Goal: Information Seeking & Learning: Learn about a topic

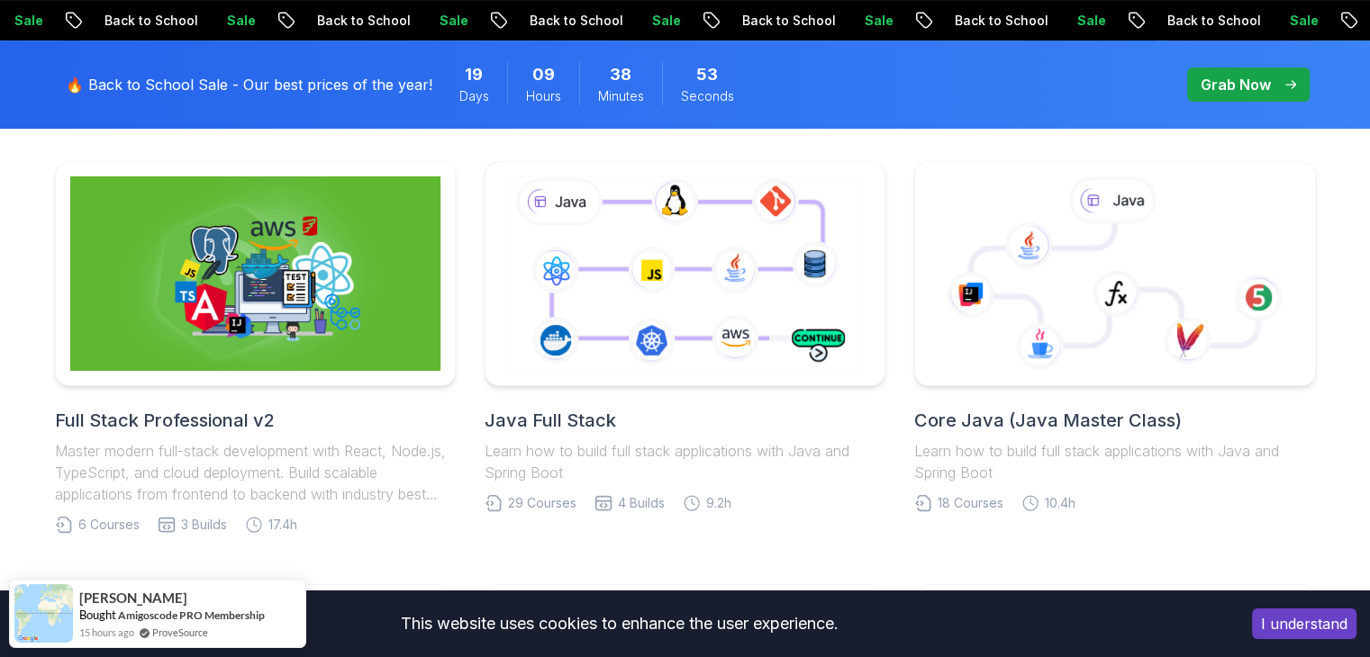
scroll to position [500, 0]
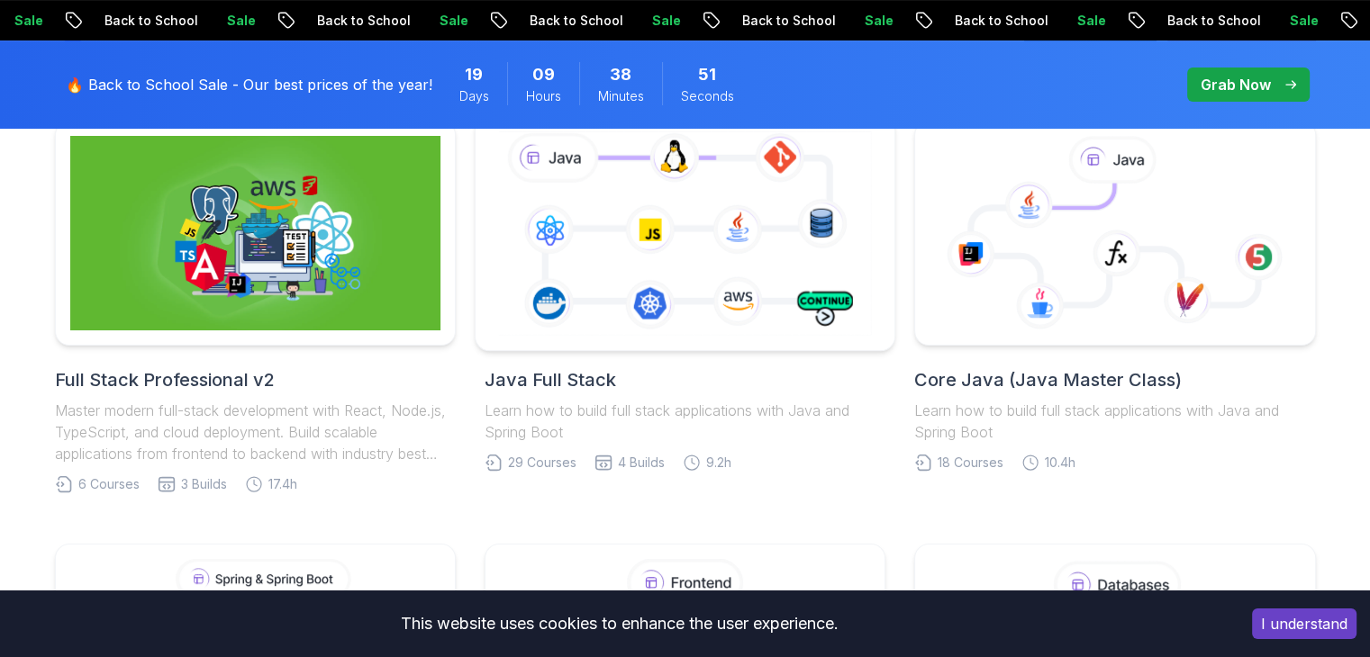
click at [654, 237] on icon at bounding box center [684, 233] width 381 height 212
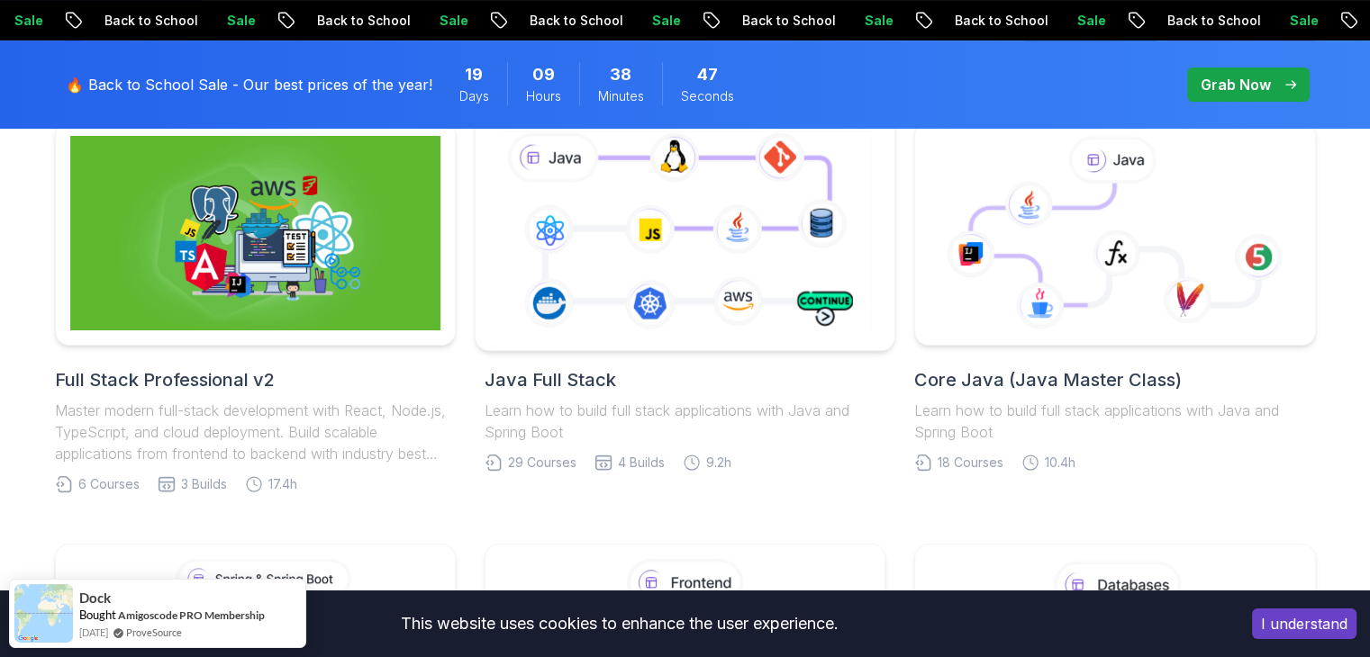
click at [680, 195] on icon at bounding box center [684, 233] width 381 height 212
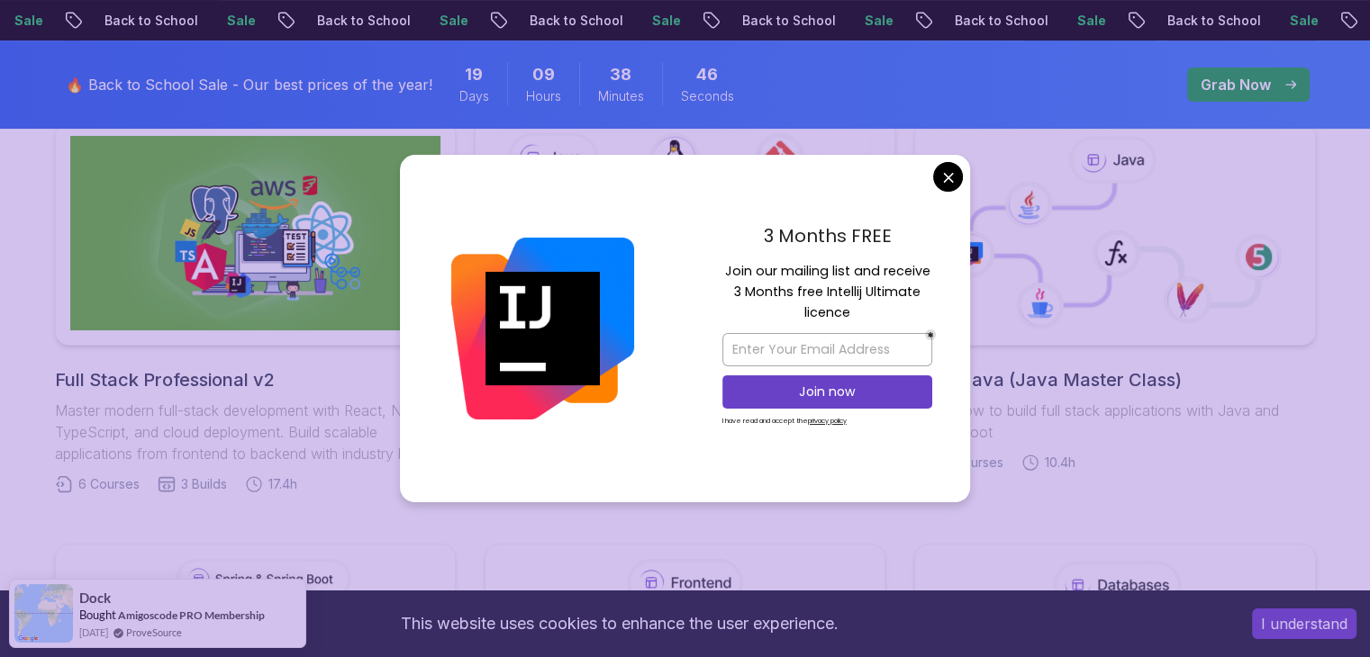
click at [851, 335] on input "email" at bounding box center [827, 349] width 210 height 33
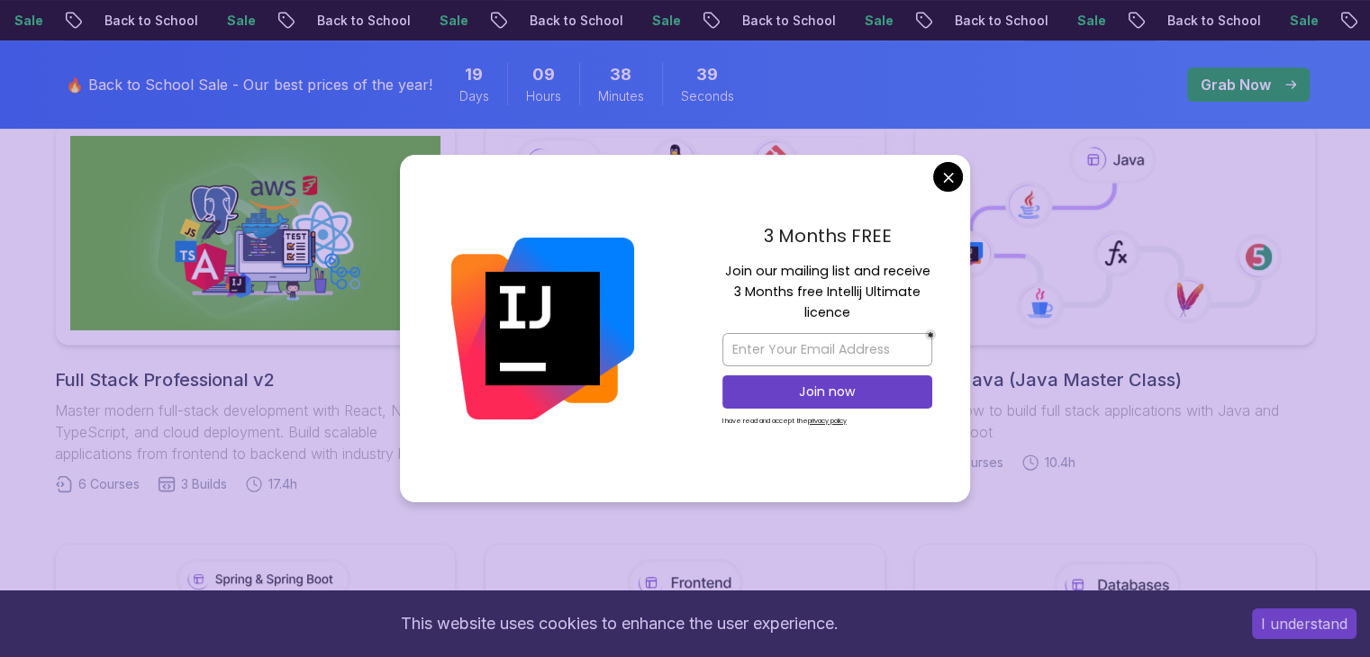
click at [924, 204] on div "3 Months FREE Join our mailing list and receive 3 Months free Intellij Ultimate…" at bounding box center [828, 329] width 286 height 348
click at [942, 65] on nav "Products Resources Pricing Testimonials For Business Members Area Join Amigosco…" at bounding box center [685, 32] width 1261 height 65
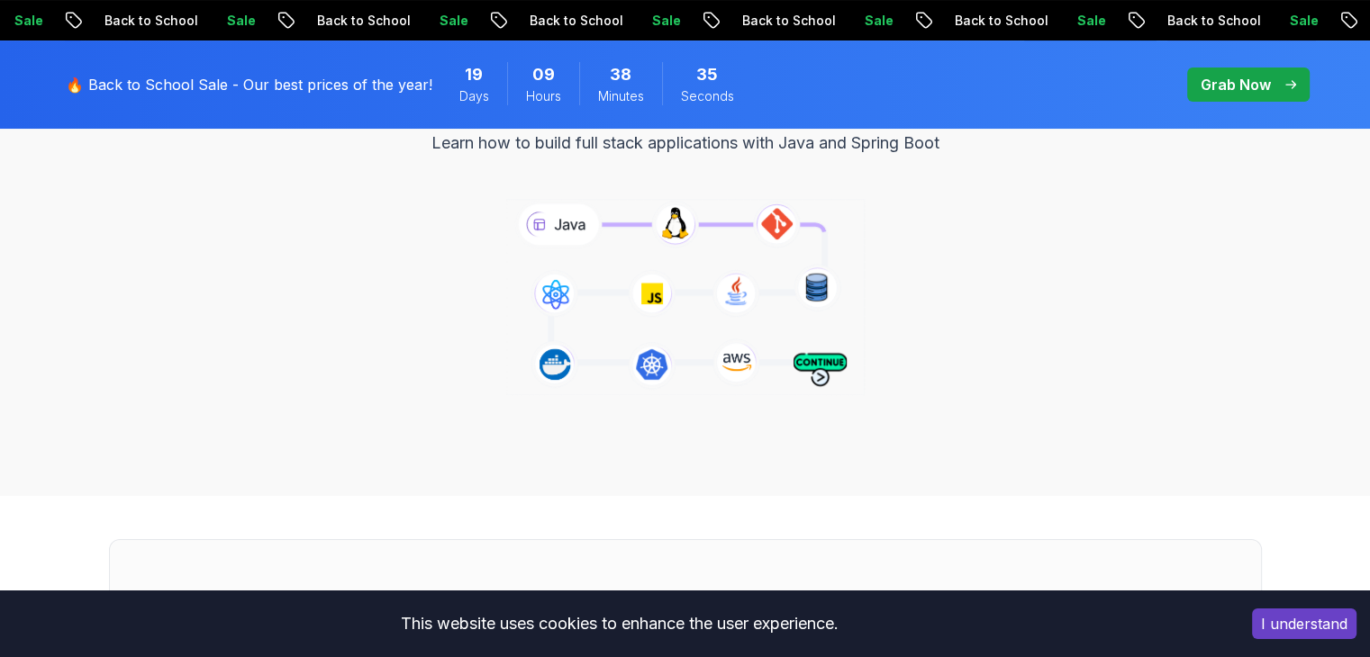
scroll to position [234, 0]
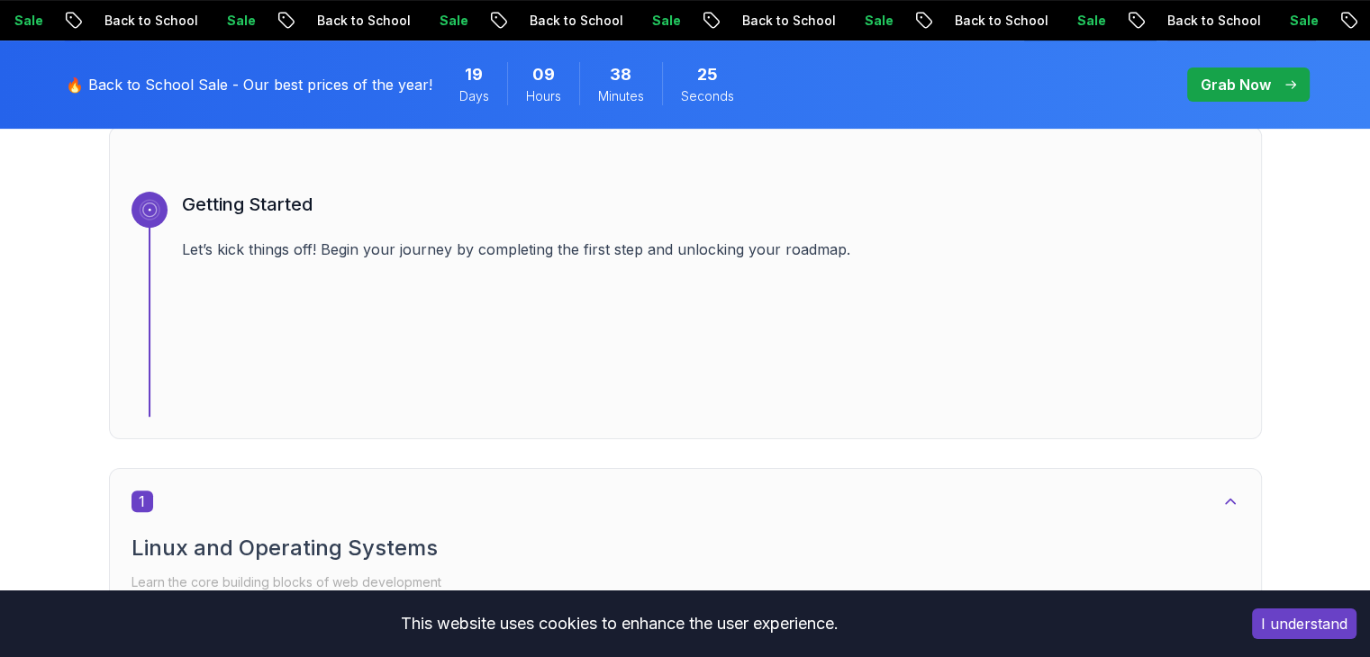
scroll to position [652, 0]
click at [1298, 631] on button "I understand" at bounding box center [1304, 624] width 104 height 31
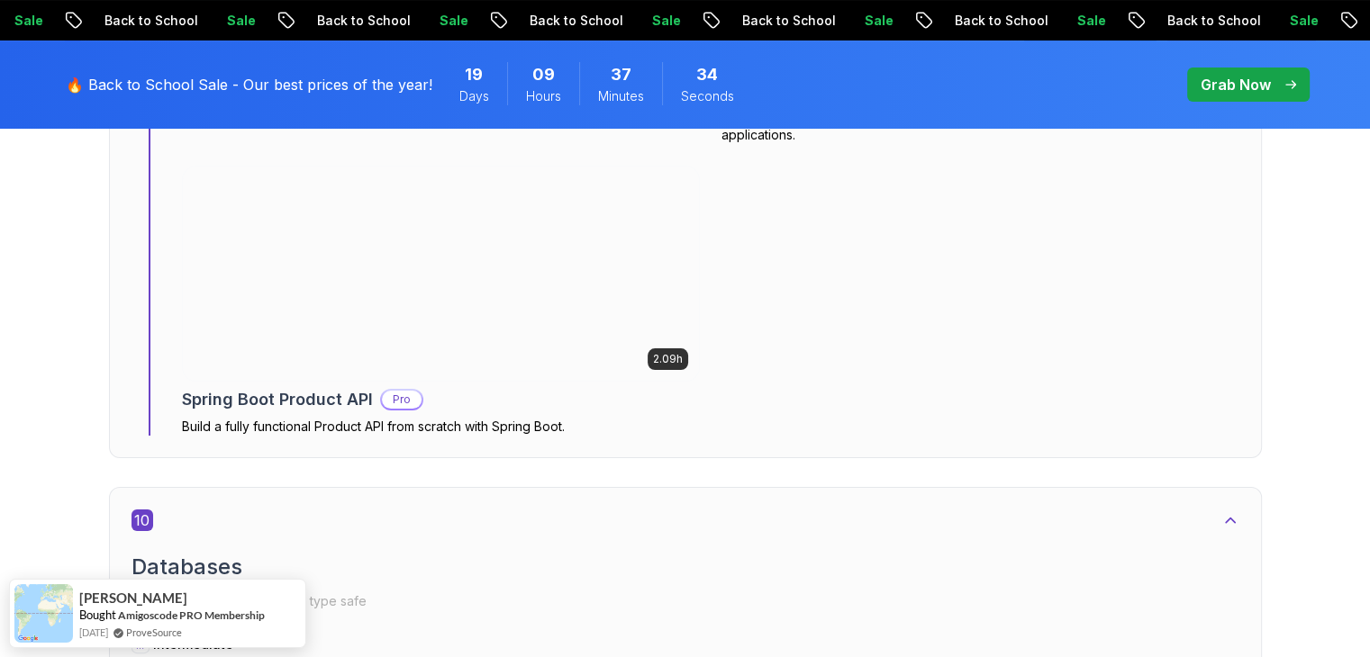
scroll to position [7065, 0]
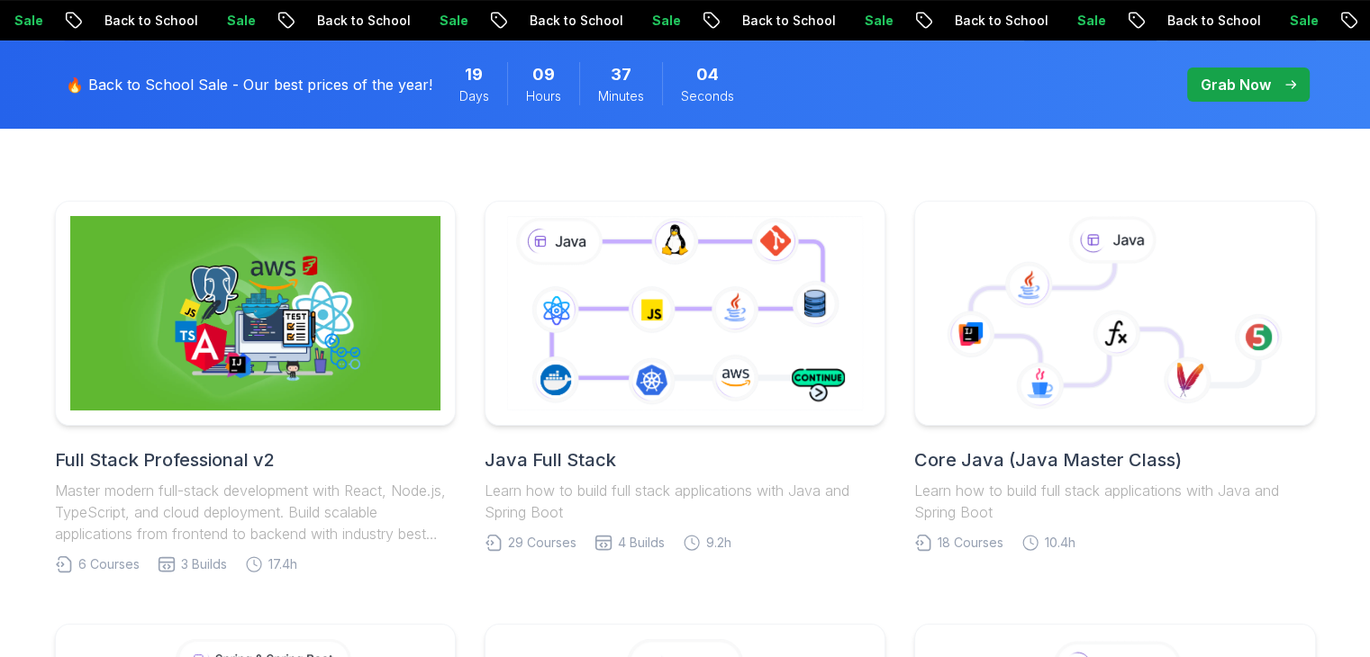
scroll to position [471, 0]
